Goal: Communication & Community: Ask a question

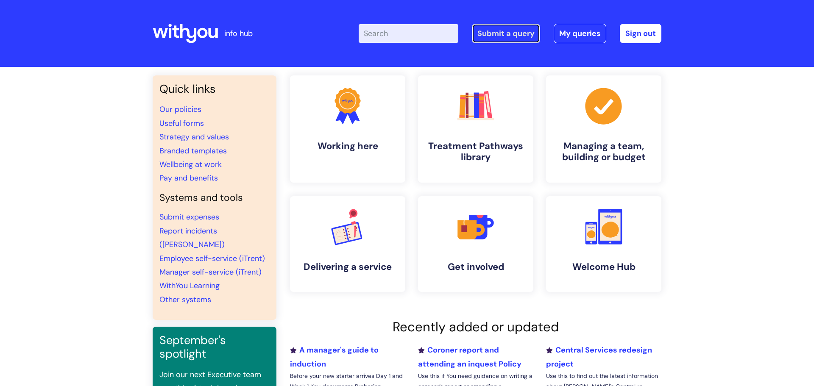
click at [498, 41] on link "Submit a query" at bounding box center [506, 33] width 68 height 19
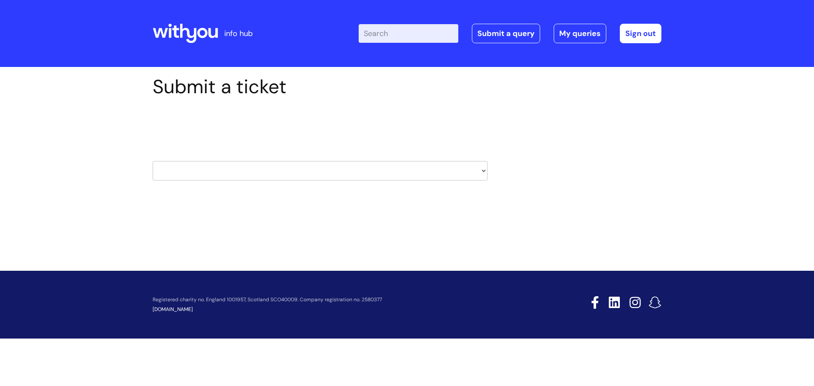
click at [301, 163] on select "HR / People IT and Support Clinical Drug Alerts Finance Accounts Data Support T…" at bounding box center [320, 170] width 335 height 19
select select "it_and_support"
click at [153, 161] on select "HR / People IT and Support Clinical Drug Alerts Finance Accounts Data Support T…" at bounding box center [320, 170] width 335 height 19
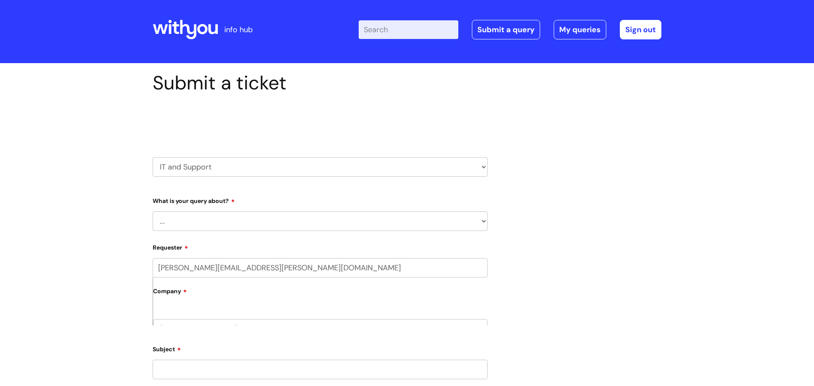
scroll to position [4, 0]
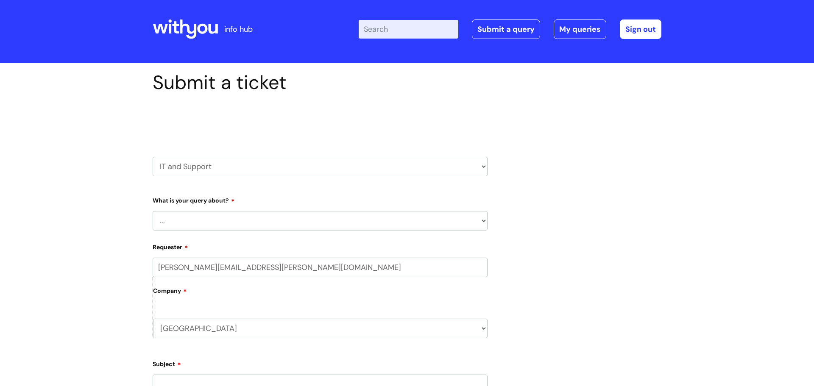
click at [303, 218] on select "... Mobile Phone Reset & MFA Accounts, Starters and Leavers IT Hardware issue I…" at bounding box center [320, 220] width 335 height 19
click at [153, 211] on select "... Mobile Phone Reset & MFA Accounts, Starters and Leavers IT Hardware issue I…" at bounding box center [320, 220] width 335 height 19
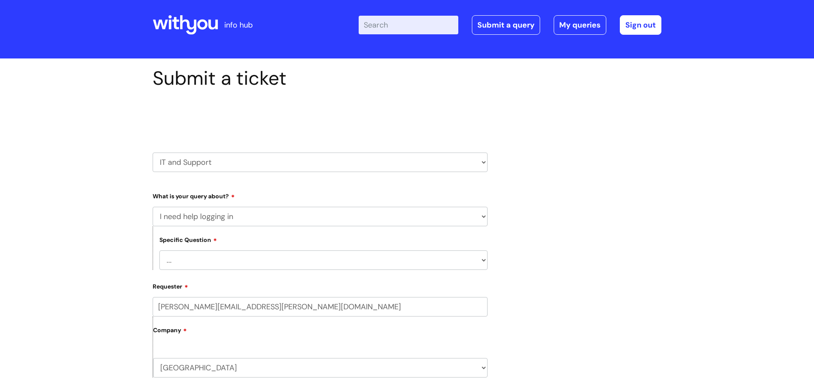
scroll to position [14, 0]
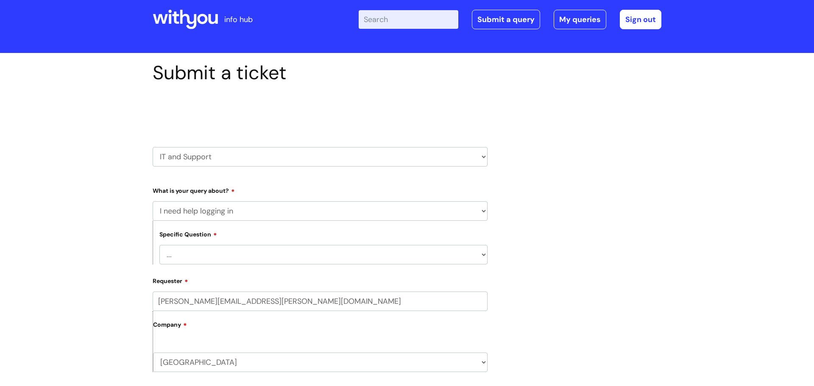
click at [308, 258] on select "... I need help logging into my laptop/chromebook I need access or help logging…" at bounding box center [323, 254] width 328 height 19
click at [309, 260] on select "... I need help logging into my laptop/chromebook I need access or help logging…" at bounding box center [323, 254] width 328 height 19
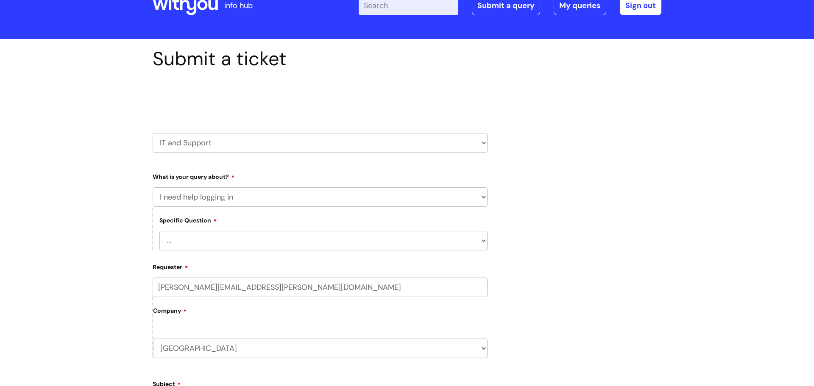
scroll to position [35, 0]
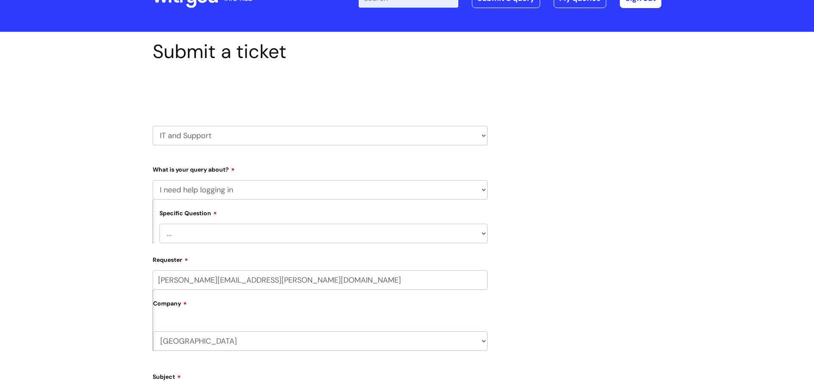
click at [316, 237] on select "... I need help logging into my laptop/chromebook I need access or help logging…" at bounding box center [323, 233] width 328 height 19
click at [309, 192] on select "... Mobile Phone Reset & MFA Accounts, Starters and Leavers IT Hardware issue I…" at bounding box center [320, 189] width 335 height 19
click at [153, 180] on select "... Mobile Phone Reset & MFA Accounts, Starters and Leavers IT Hardware issue I…" at bounding box center [320, 189] width 335 height 19
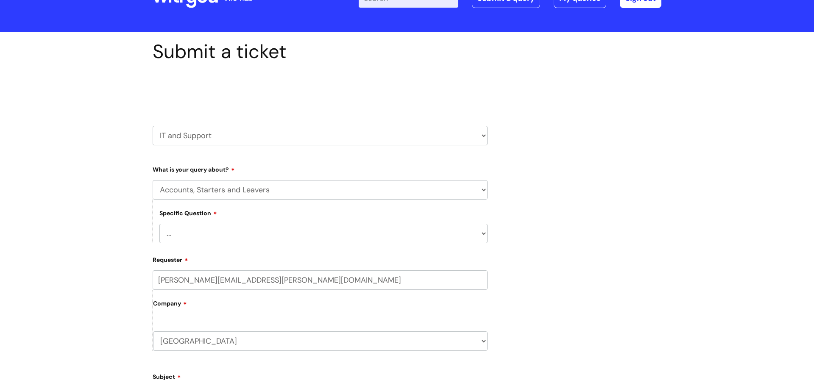
click at [295, 235] on select "... I have a new starter I have a leaver I need to make a change to an account …" at bounding box center [323, 233] width 328 height 19
click at [298, 191] on select "... Mobile Phone Reset & MFA Accounts, Starters and Leavers IT Hardware issue I…" at bounding box center [320, 189] width 335 height 19
click at [153, 180] on select "... Mobile Phone Reset & MFA Accounts, Starters and Leavers IT Hardware issue I…" at bounding box center [320, 189] width 335 height 19
click at [300, 240] on select "... I need a new or replacement ... I’m waiting for new or replacement hardware…" at bounding box center [323, 233] width 328 height 19
click at [298, 231] on select "... I need a new or replacement ... I’m waiting for new or replacement hardware…" at bounding box center [323, 233] width 328 height 19
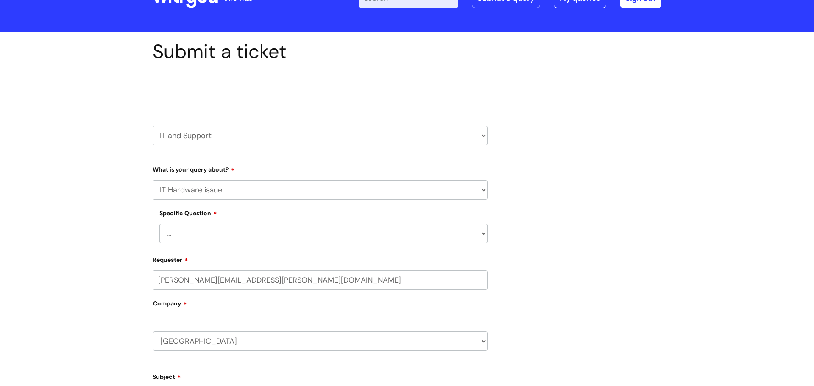
click at [291, 193] on select "... Mobile Phone Reset & MFA Accounts, Starters and Leavers IT Hardware issue I…" at bounding box center [320, 189] width 335 height 19
click at [153, 180] on select "... Mobile Phone Reset & MFA Accounts, Starters and Leavers IT Hardware issue I…" at bounding box center [320, 189] width 335 height 19
click at [286, 236] on select "... My problem is not listed" at bounding box center [323, 233] width 328 height 19
click at [278, 187] on select "... Mobile Phone Reset & MFA Accounts, Starters and Leavers IT Hardware issue I…" at bounding box center [320, 189] width 335 height 19
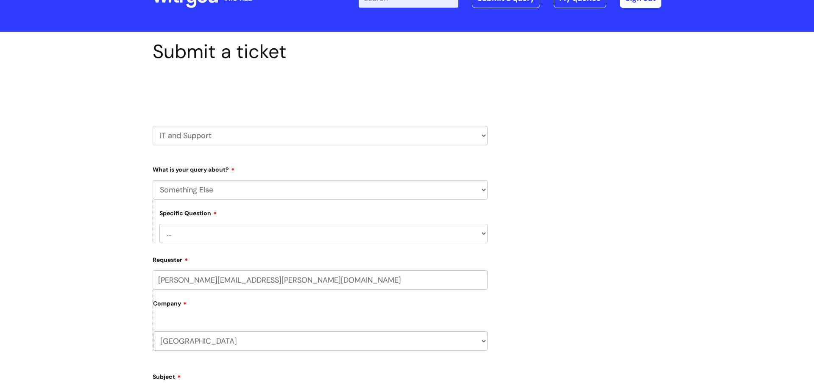
select select "System/software"
click at [153, 180] on select "... Mobile Phone Reset & MFA Accounts, Starters and Leavers IT Hardware issue I…" at bounding box center [320, 189] width 335 height 19
click at [270, 242] on select "... Halo PCMIS Iaptus NHS Email CJSM Email Mitel Another System Google (Workspa…" at bounding box center [323, 233] width 328 height 19
select select "NHS Email"
click at [159, 224] on select "... Halo PCMIS Iaptus NHS Email CJSM Email Mitel Another System Google (Workspa…" at bounding box center [323, 233] width 328 height 19
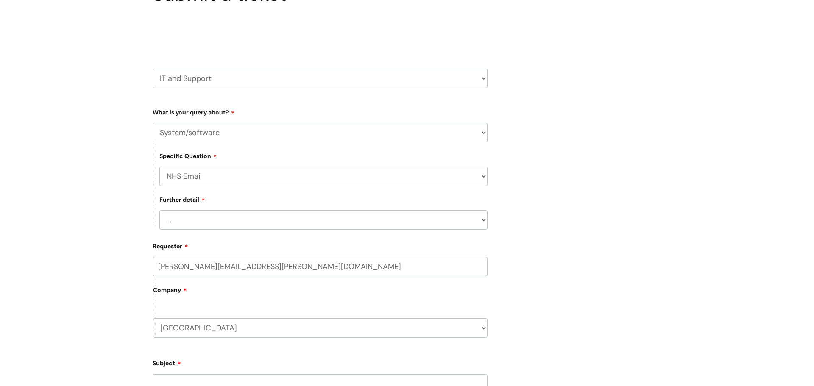
scroll to position [94, 0]
click at [284, 217] on select "... I’m having a problem logging into NHS.net I can’t send email in NHS.net I a…" at bounding box center [323, 218] width 328 height 19
select select "I’m having a problem logging into [DOMAIN_NAME]"
click at [159, 210] on select "... I’m having a problem logging into NHS.net I can’t send email in NHS.net I a…" at bounding box center [323, 218] width 328 height 19
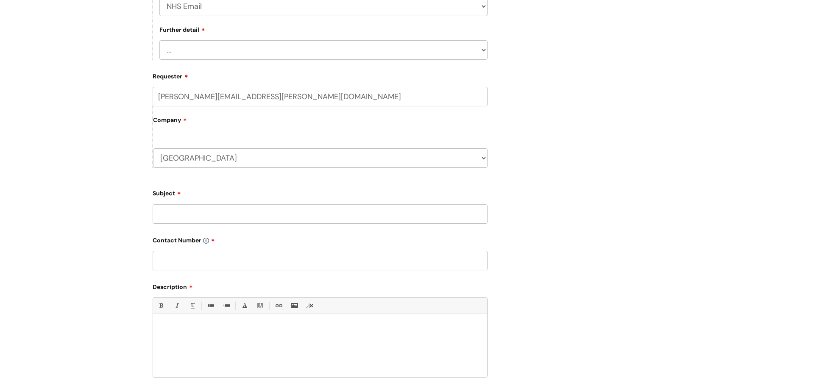
scroll to position [274, 0]
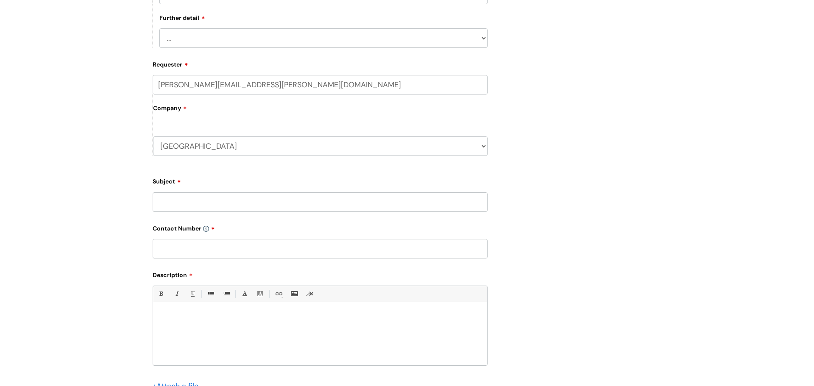
click at [292, 209] on input "Subject" at bounding box center [320, 201] width 335 height 19
type input "J"
type input "NHS and Connecting care and IT Desk Portal - unable to log in"
type input "07974 883990"
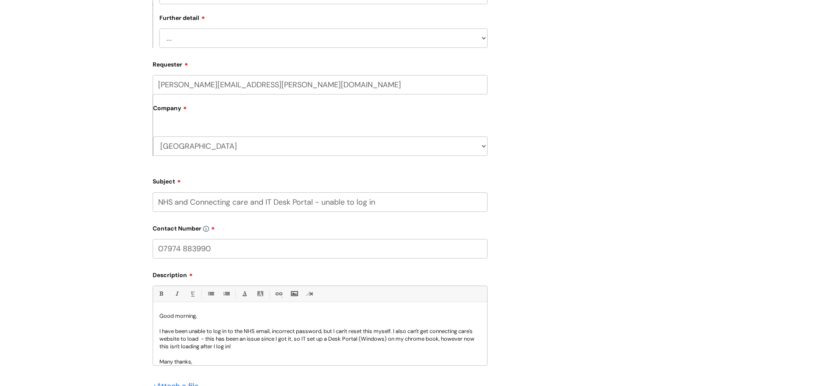
scroll to position [8, 0]
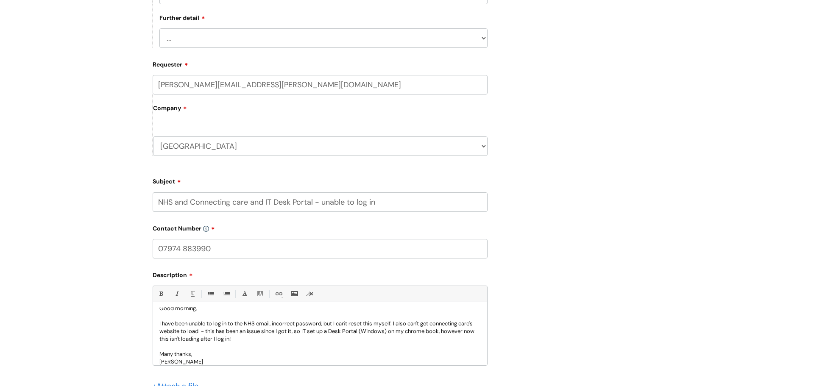
click at [400, 327] on p "I have been unable to log in to the NHS email, incorrect password, but I can't …" at bounding box center [319, 331] width 321 height 23
click at [393, 326] on p "I have been unable to log in to the NHS email, incorrect password, but I can't …" at bounding box center [319, 331] width 321 height 23
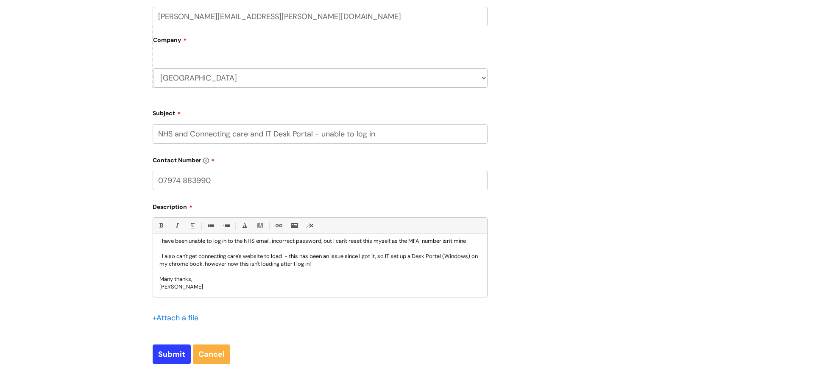
scroll to position [352, 0]
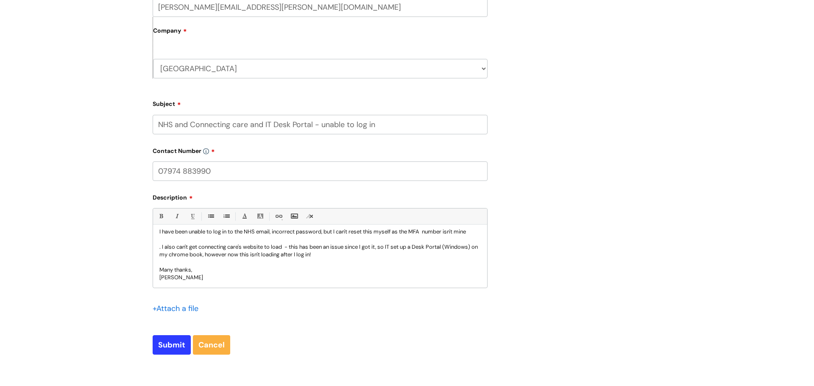
click at [386, 265] on p at bounding box center [319, 263] width 321 height 8
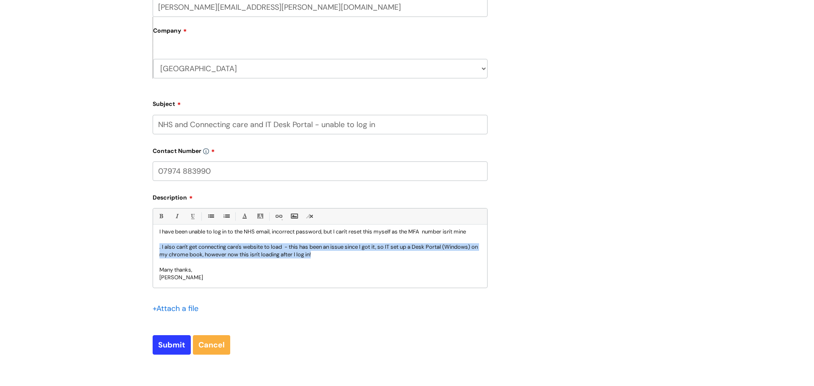
drag, startPoint x: 325, startPoint y: 258, endPoint x: 131, endPoint y: 248, distance: 194.4
click at [131, 248] on div "Submit a ticket Select issue type HR / People IT and Support Clinical Drug Aler…" at bounding box center [407, 59] width 814 height 689
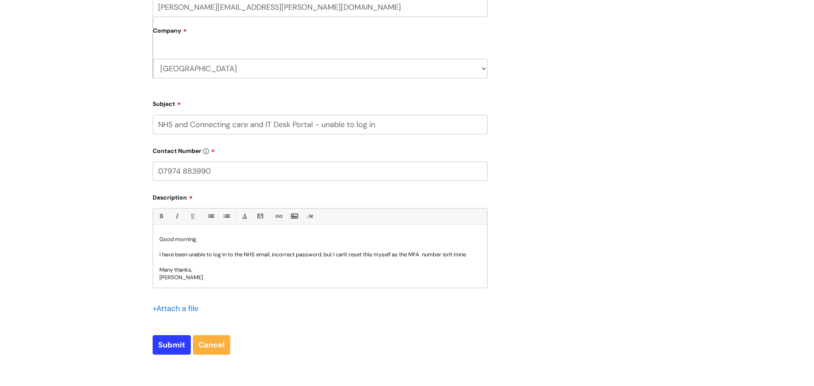
scroll to position [0, 0]
drag, startPoint x: 176, startPoint y: 126, endPoint x: 316, endPoint y: 114, distance: 140.4
click at [316, 114] on div "Subject NHS and Connecting care and IT Desk Portal - unable to log in" at bounding box center [320, 116] width 335 height 38
type input "NHS - unable to log in"
click at [167, 361] on div "Submit a ticket Select issue type HR / People IT and Support Clinical Drug Aler…" at bounding box center [320, 46] width 348 height 645
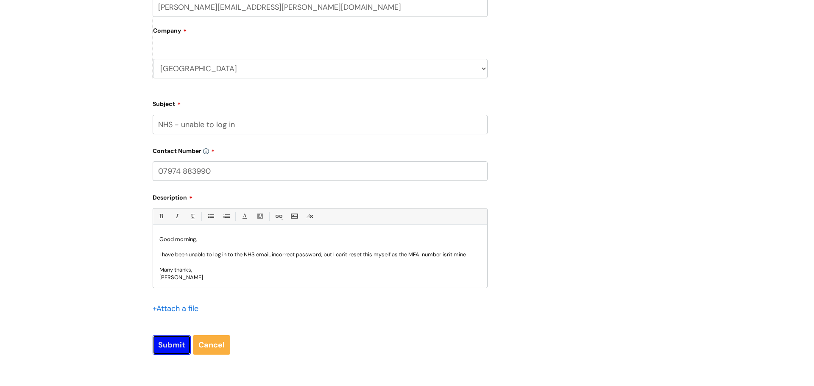
click at [166, 350] on input "Submit" at bounding box center [172, 344] width 38 height 19
type input "Please Wait..."
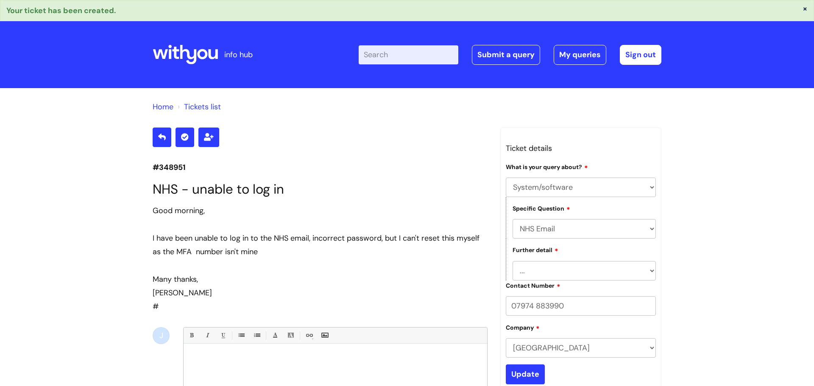
select select "System/software"
select select "NHS Email"
select select "I’m having a problem logging into [DOMAIN_NAME]"
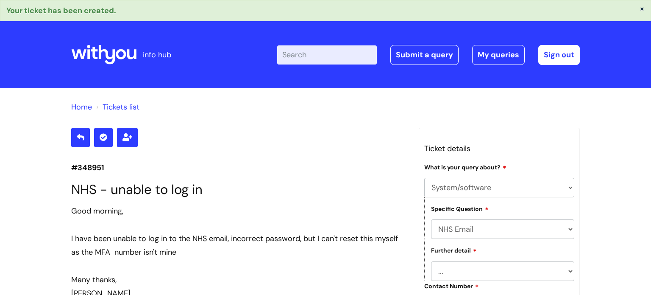
click at [154, 80] on header "info hub Enter your search term here... Search Submit a query My queries Welcom…" at bounding box center [325, 54] width 651 height 67
